Goal: Task Accomplishment & Management: Manage account settings

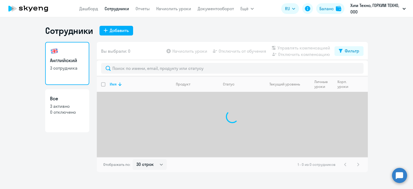
select select "30"
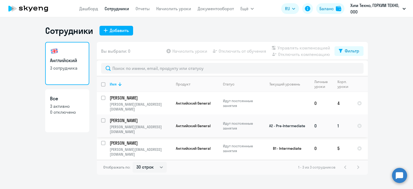
click at [103, 121] on input "select row 13890702" at bounding box center [106, 123] width 11 height 11
checkbox input "true"
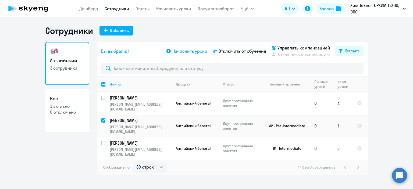
click at [173, 52] on span "Начислить уроки" at bounding box center [189, 51] width 35 height 6
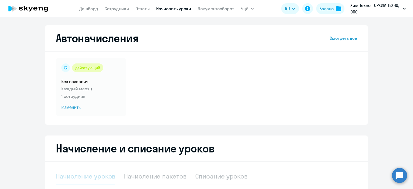
select select "10"
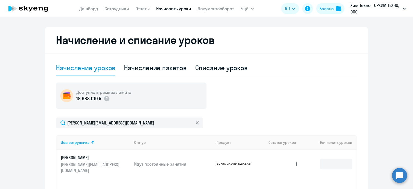
scroll to position [134, 0]
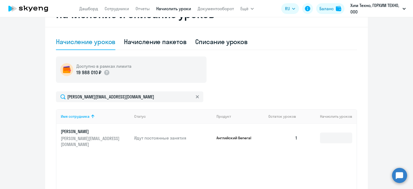
click at [343, 156] on div "Имя сотрудника Статус Продукт Остаток уроков Начислить уроков [PERSON_NAME] [PE…" at bounding box center [206, 149] width 301 height 81
click at [343, 141] on td at bounding box center [329, 138] width 55 height 28
click at [340, 135] on input at bounding box center [336, 137] width 32 height 11
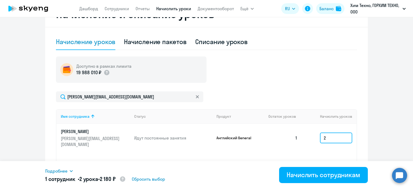
scroll to position [180, 0]
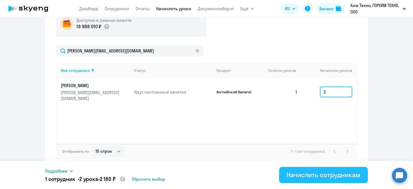
type input "2"
click at [318, 172] on div "Начислить сотрудникам" at bounding box center [323, 174] width 74 height 9
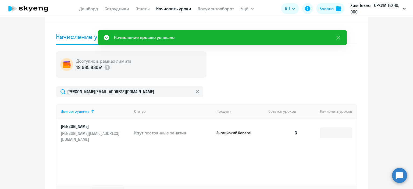
scroll to position [73, 0]
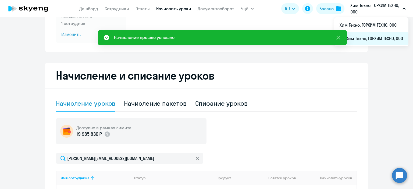
click at [360, 38] on li "ГорХим Техно, ГОРХИМ ТЕХНО, ООО" at bounding box center [371, 38] width 74 height 13
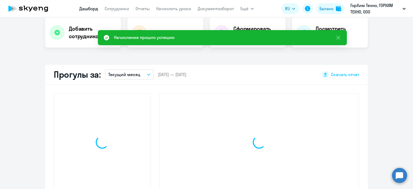
scroll to position [110, 0]
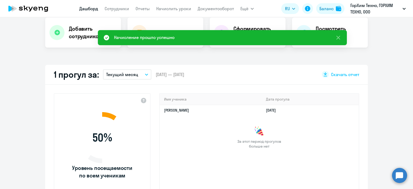
click at [110, 12] on app-menu-item-link "Сотрудники" at bounding box center [117, 8] width 24 height 7
click at [110, 10] on link "Сотрудники" at bounding box center [117, 8] width 24 height 5
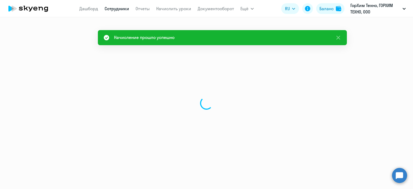
select select "30"
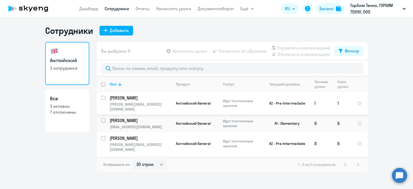
click at [104, 97] on input "select row 13890704" at bounding box center [106, 101] width 11 height 11
checkbox input "true"
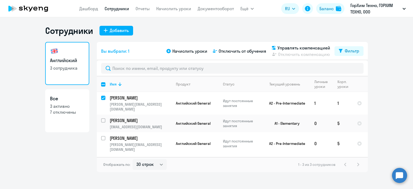
click at [173, 47] on div "Начислить уроки Отключить от обучения Управлять компенсацией Отключить компенса…" at bounding box center [249, 51] width 169 height 13
click at [174, 48] on span "Начислить уроки" at bounding box center [189, 51] width 35 height 6
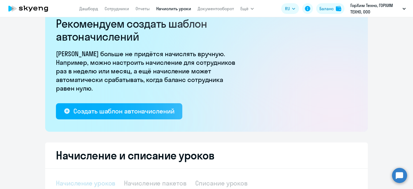
select select "10"
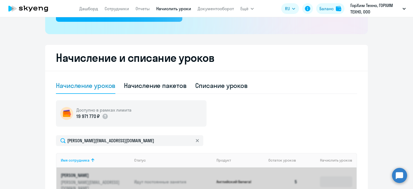
scroll to position [161, 0]
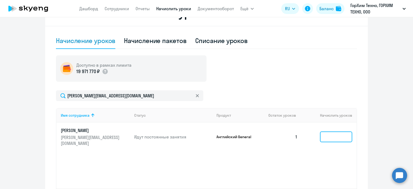
click at [328, 132] on input at bounding box center [336, 136] width 32 height 11
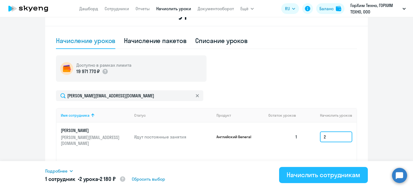
type input "2"
click at [325, 172] on div "Начислить сотрудникам" at bounding box center [323, 174] width 74 height 9
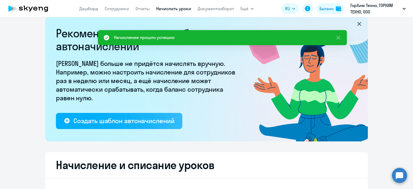
scroll to position [0, 0]
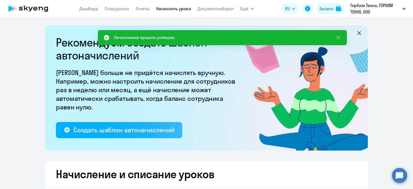
click at [134, 11] on nav "[PERSON_NAME] Отчеты Начислить уроки Документооборот" at bounding box center [156, 8] width 155 height 11
click at [138, 11] on link "Отчеты" at bounding box center [142, 8] width 14 height 5
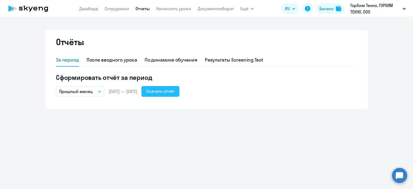
click at [174, 92] on div "Скачать отчёт" at bounding box center [160, 91] width 28 height 6
